Goal: Entertainment & Leisure: Consume media (video, audio)

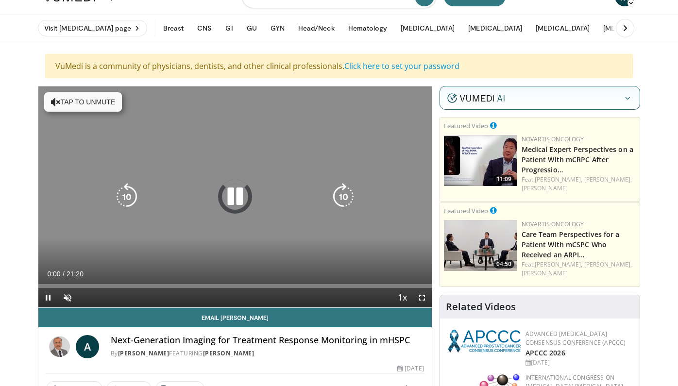
scroll to position [21, 0]
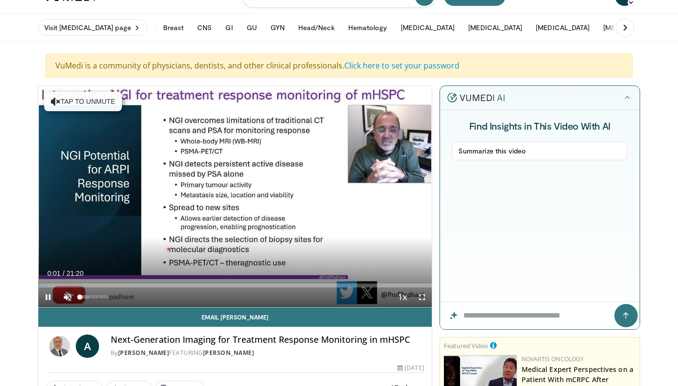
click at [72, 297] on span "Video Player" at bounding box center [67, 297] width 19 height 19
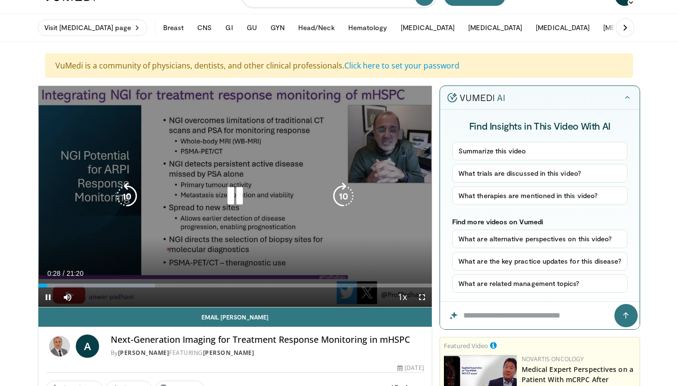
click at [226, 202] on icon "Video Player" at bounding box center [235, 196] width 27 height 27
click at [224, 193] on icon "Video Player" at bounding box center [235, 196] width 27 height 27
click at [228, 198] on icon "Video Player" at bounding box center [235, 196] width 27 height 27
click at [231, 197] on icon "Video Player" at bounding box center [235, 196] width 27 height 27
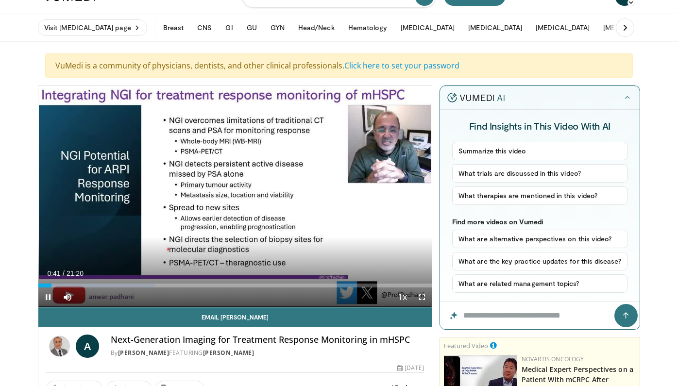
click at [421, 298] on span "Video Player" at bounding box center [422, 297] width 19 height 19
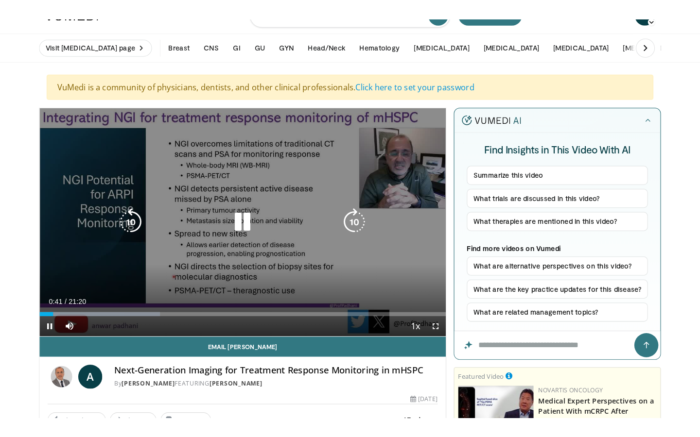
scroll to position [0, 0]
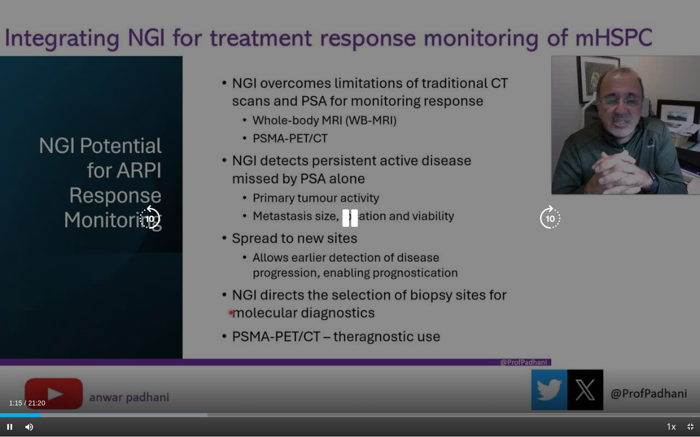
click at [597, 286] on div "10 seconds Tap to unmute" at bounding box center [350, 218] width 700 height 437
click at [150, 213] on icon "Video Player" at bounding box center [149, 218] width 27 height 27
click at [342, 222] on icon "Video Player" at bounding box center [349, 218] width 27 height 27
click at [151, 218] on icon "Video Player" at bounding box center [149, 218] width 27 height 27
click at [348, 217] on icon "Video Player" at bounding box center [349, 218] width 27 height 27
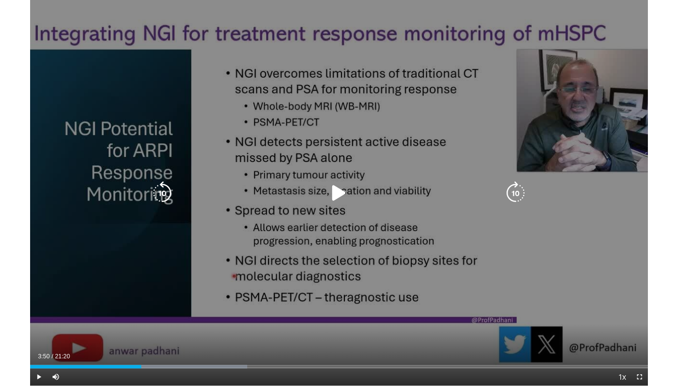
scroll to position [21, 0]
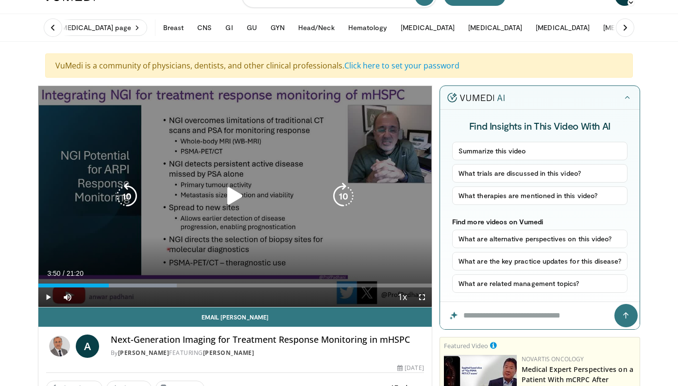
click at [230, 196] on icon "Video Player" at bounding box center [235, 196] width 27 height 27
click at [238, 204] on icon "Video Player" at bounding box center [235, 196] width 27 height 27
